Goal: Register for event/course

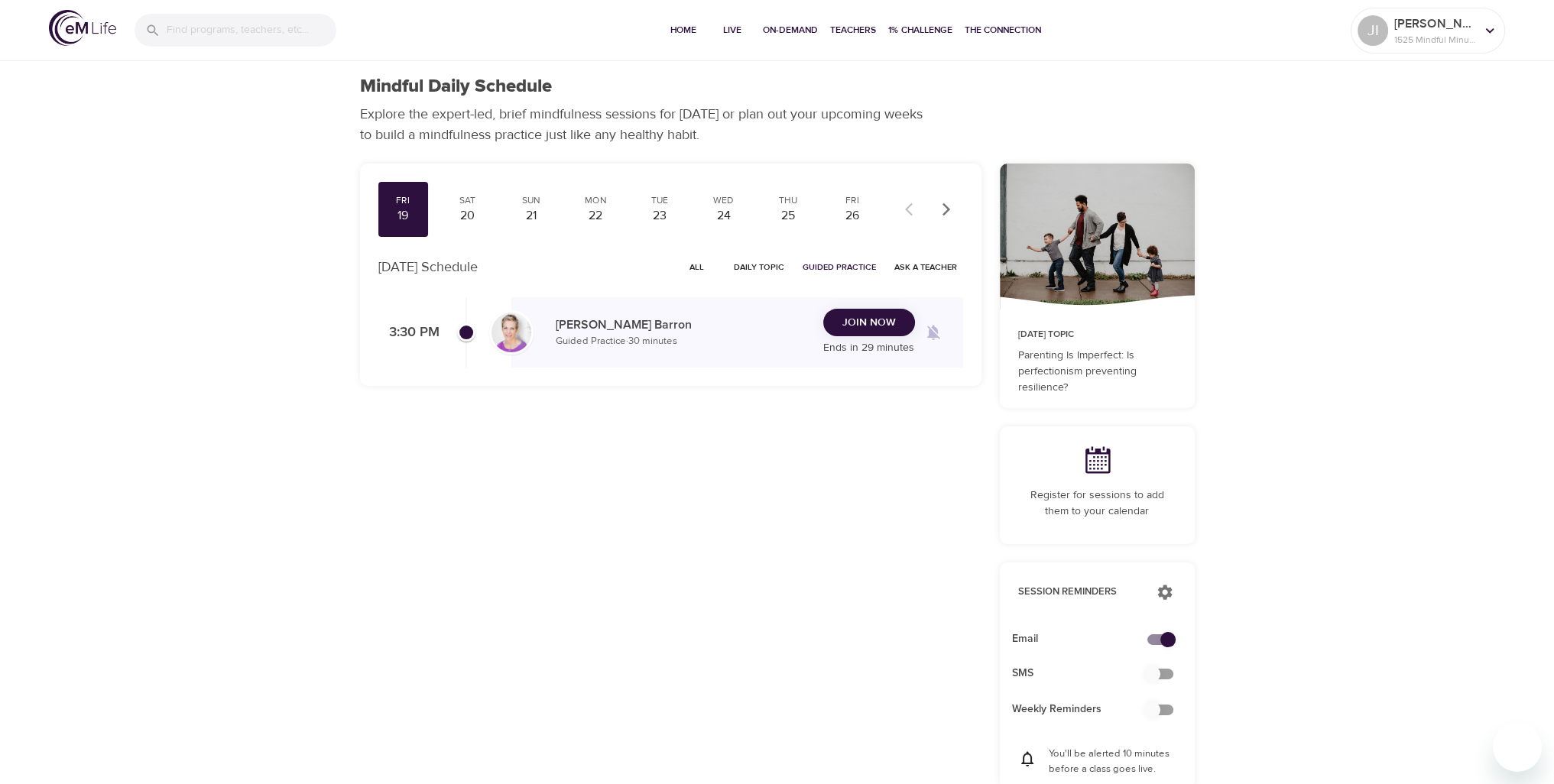
click at [850, 318] on span "Join Now" at bounding box center [869, 322] width 54 height 19
